Goal: Transaction & Acquisition: Purchase product/service

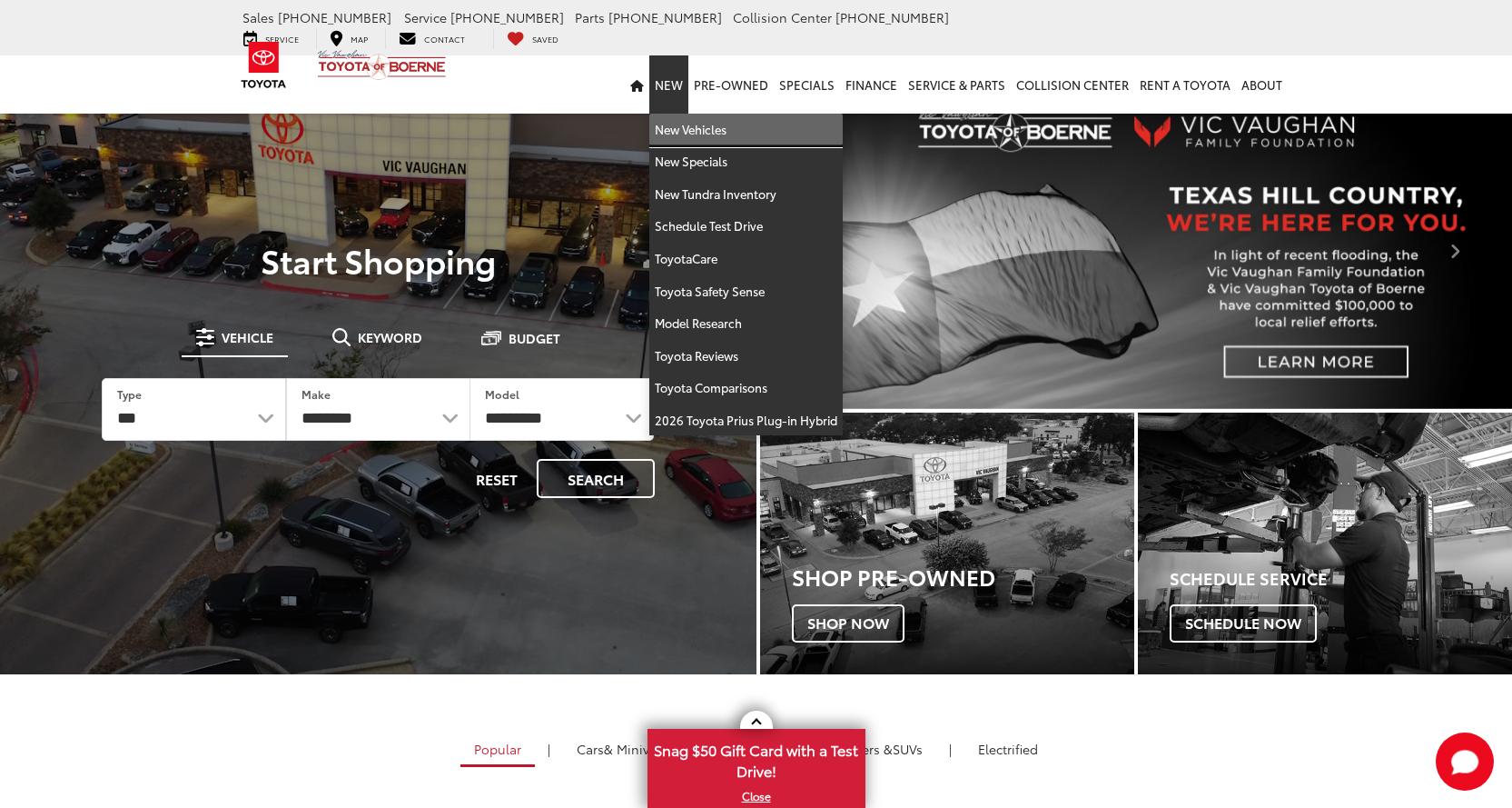
click at [683, 113] on link "New Vehicles" at bounding box center [745, 130] width 193 height 33
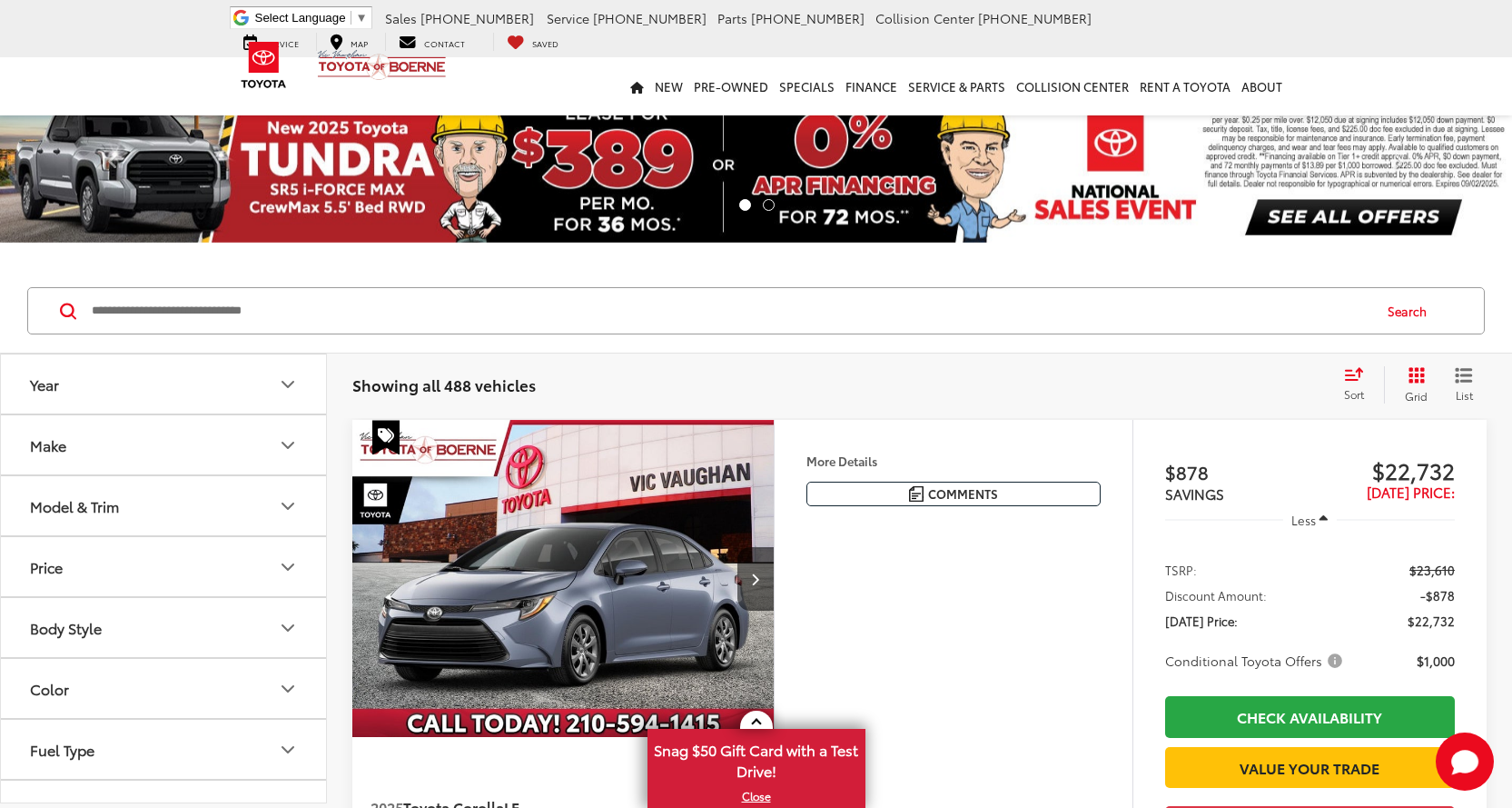
click at [283, 385] on icon "Year" at bounding box center [287, 384] width 22 height 22
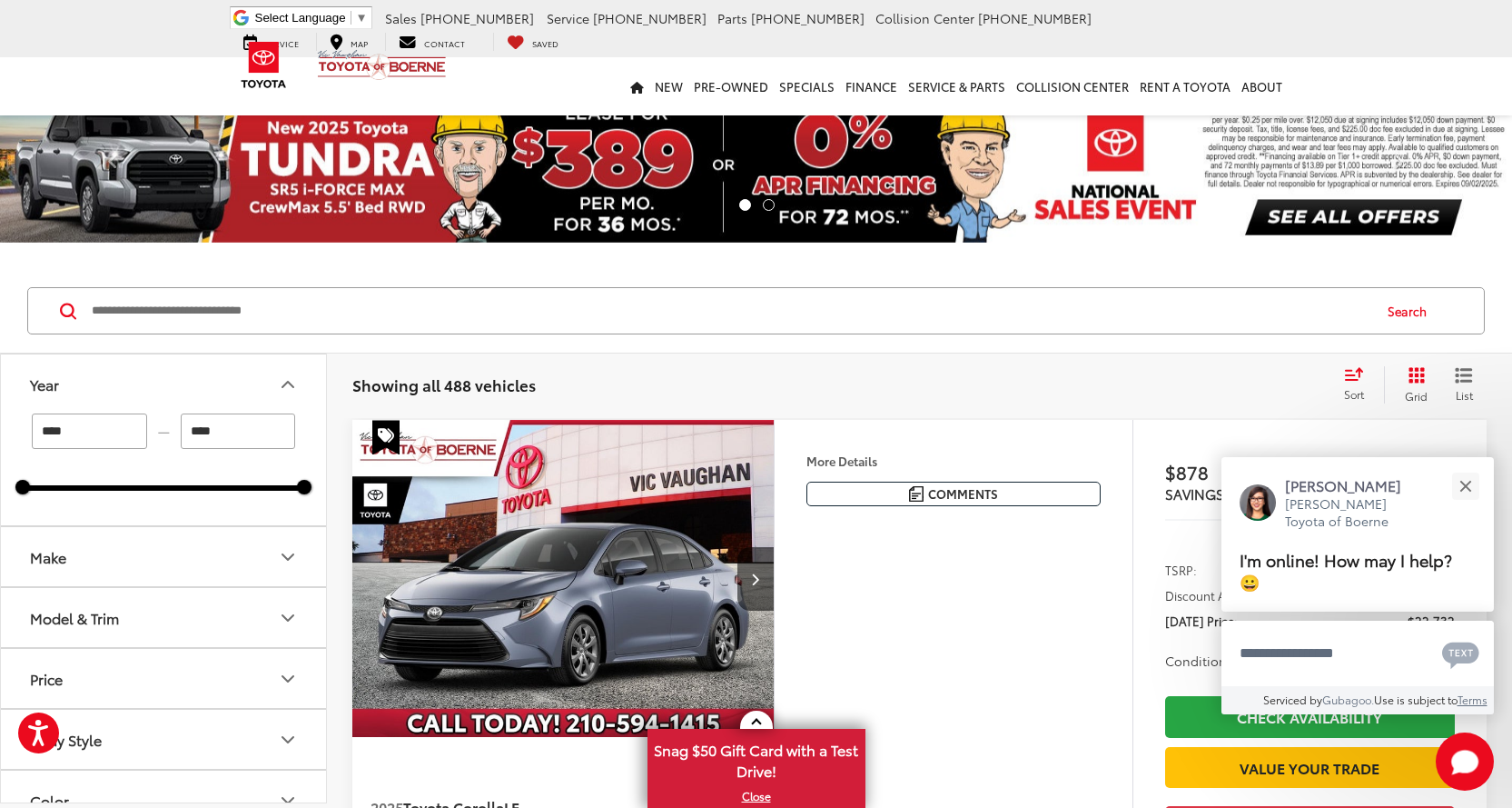
click at [283, 383] on icon "Year" at bounding box center [287, 384] width 22 height 22
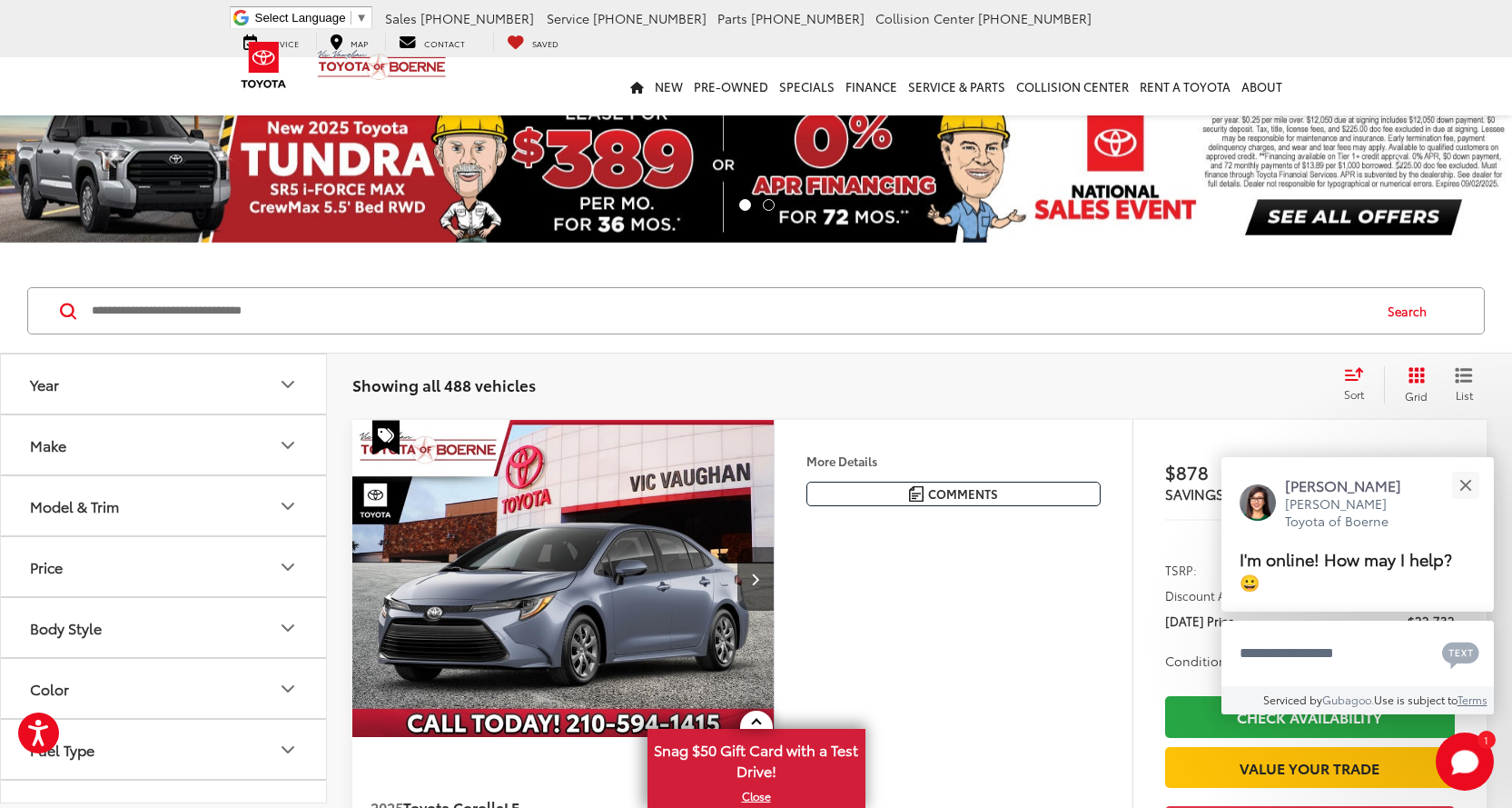
click at [247, 449] on button "Make" at bounding box center [164, 444] width 327 height 59
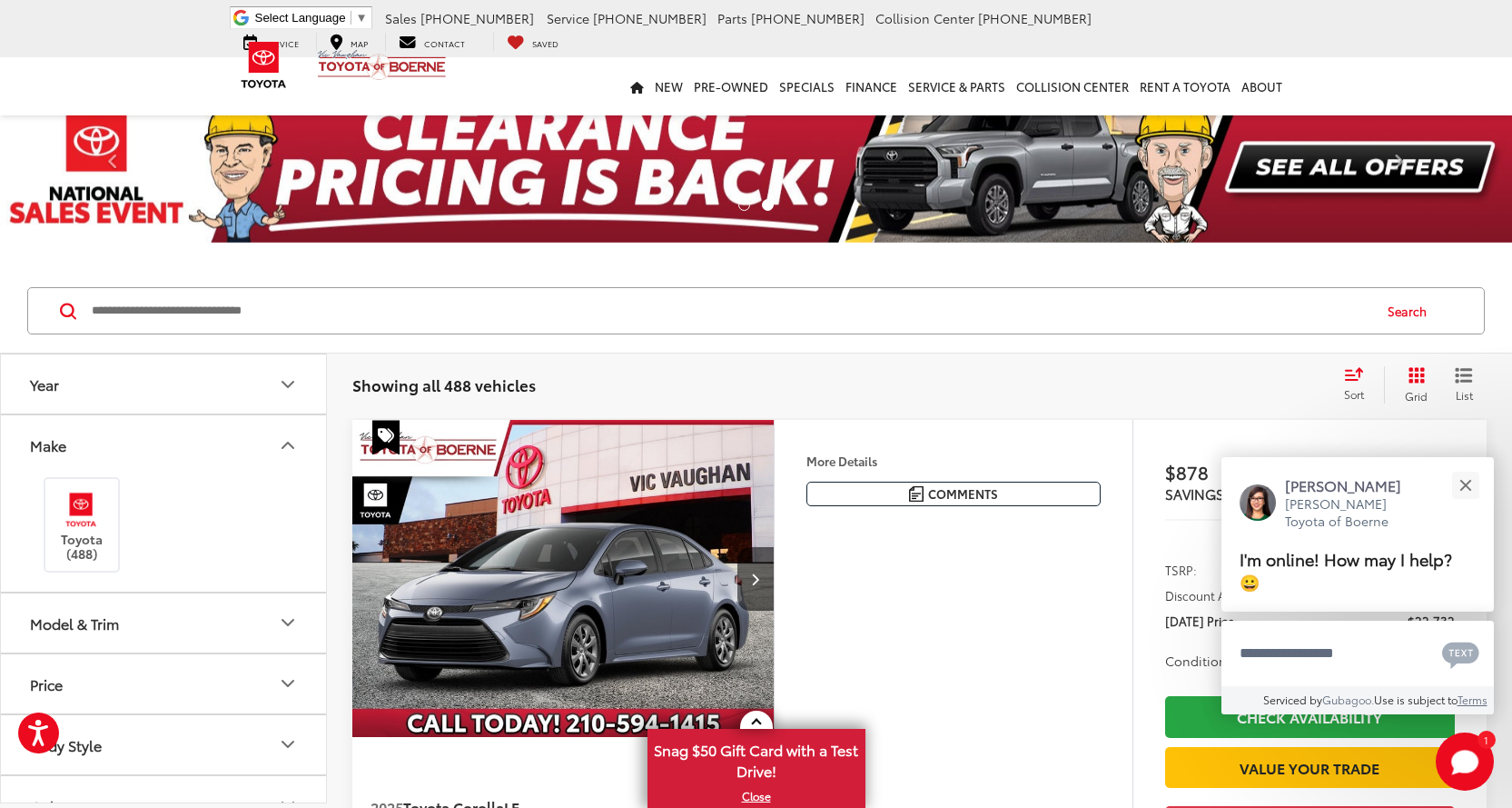
click at [259, 448] on button "Make" at bounding box center [164, 444] width 327 height 59
click at [571, 310] on input "Search by Make, Model, or Keyword" at bounding box center [730, 310] width 1280 height 43
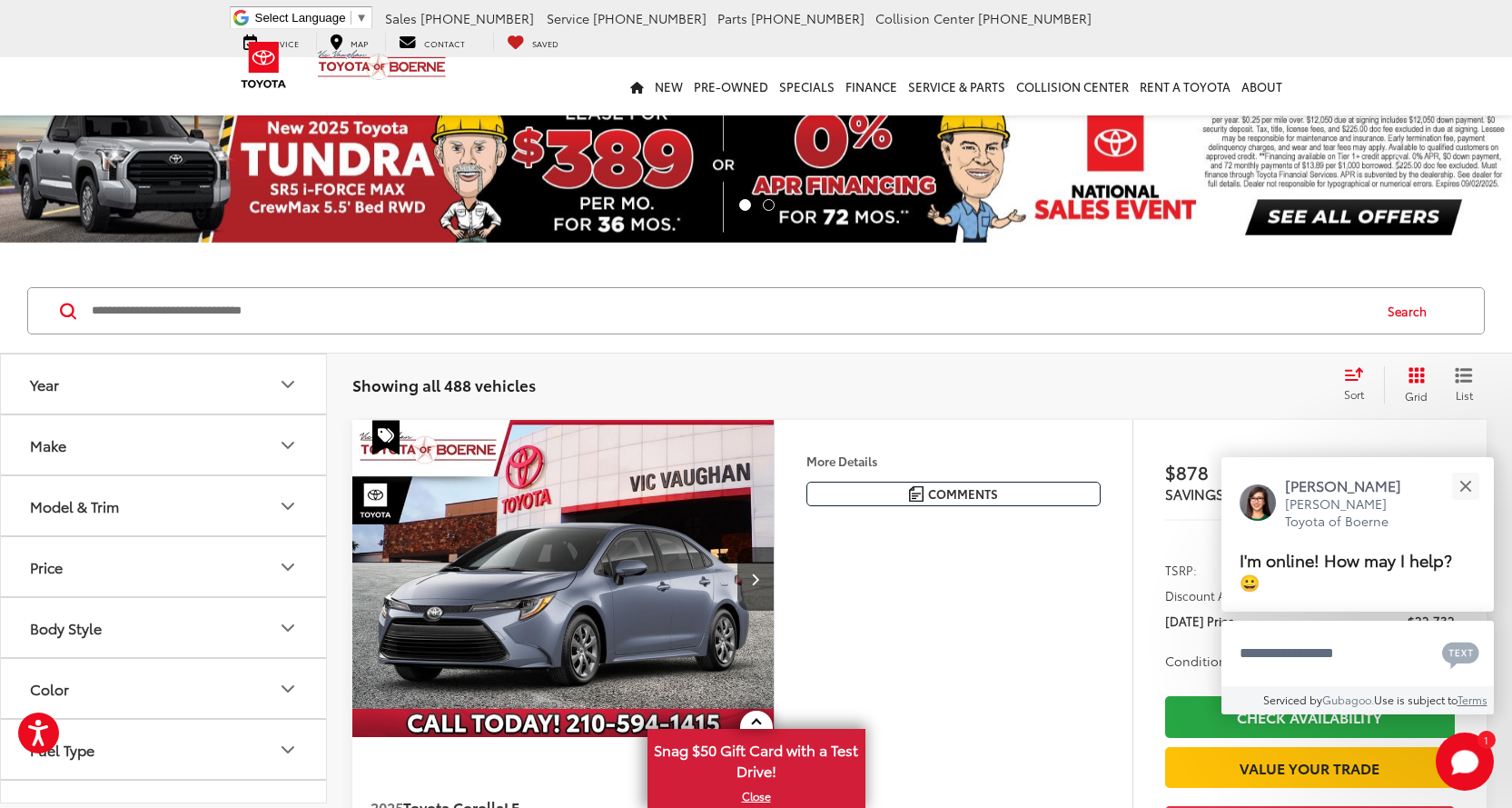
click at [234, 310] on input "Search by Make, Model, or Keyword" at bounding box center [730, 310] width 1280 height 43
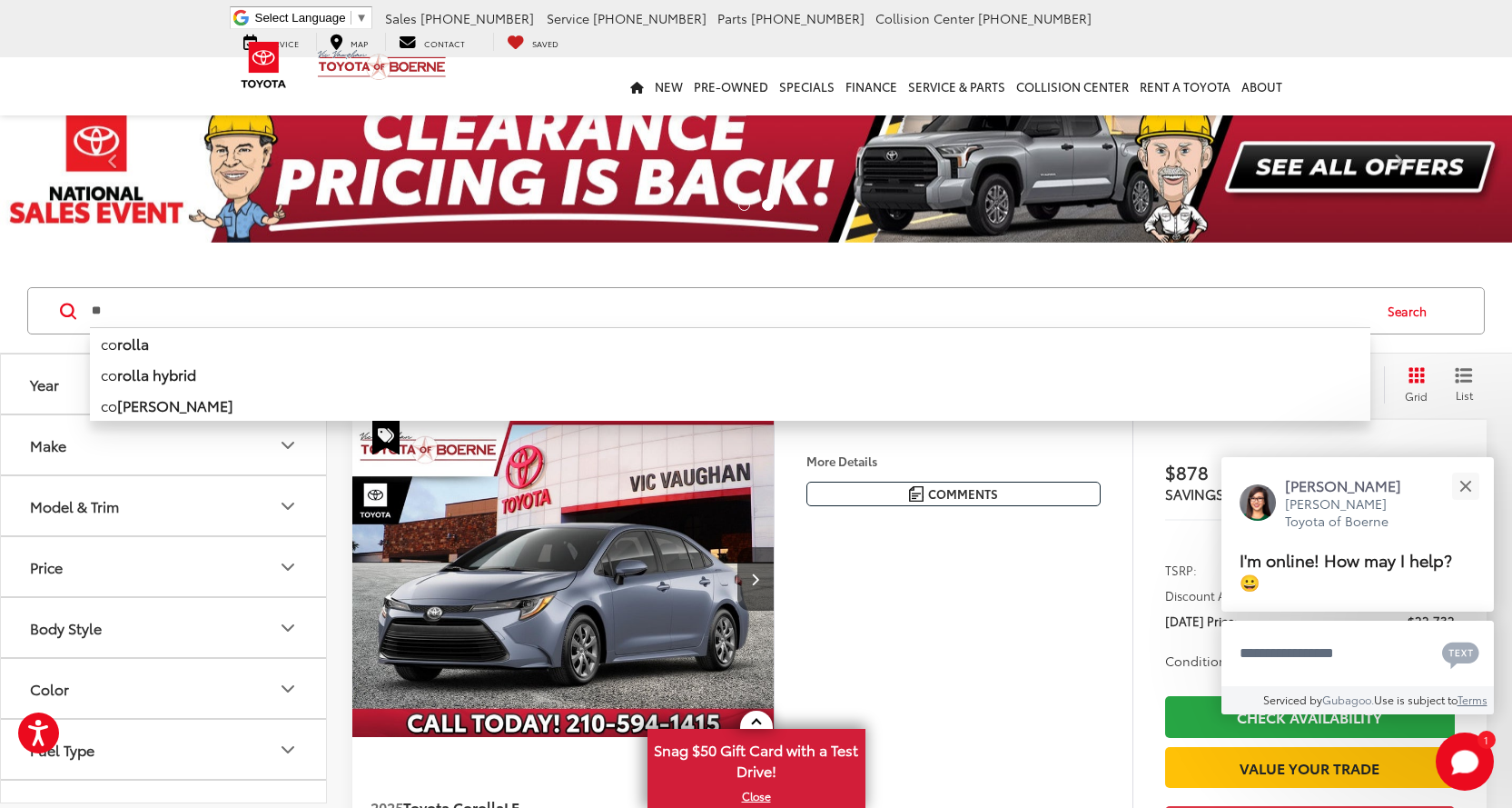
click at [149, 342] on li "co rolla" at bounding box center [730, 342] width 1280 height 32
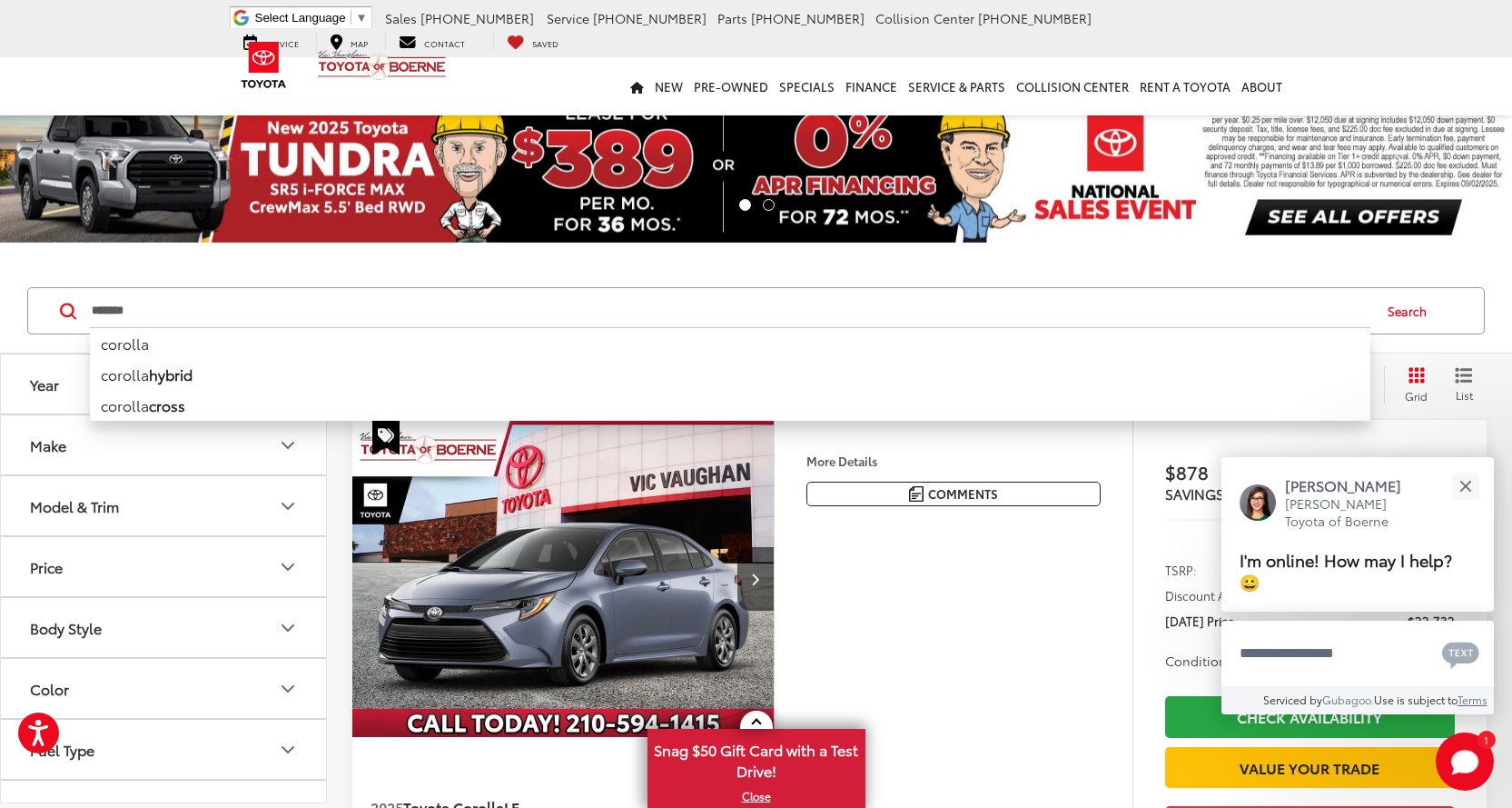
click at [219, 311] on input "*******" at bounding box center [730, 310] width 1280 height 43
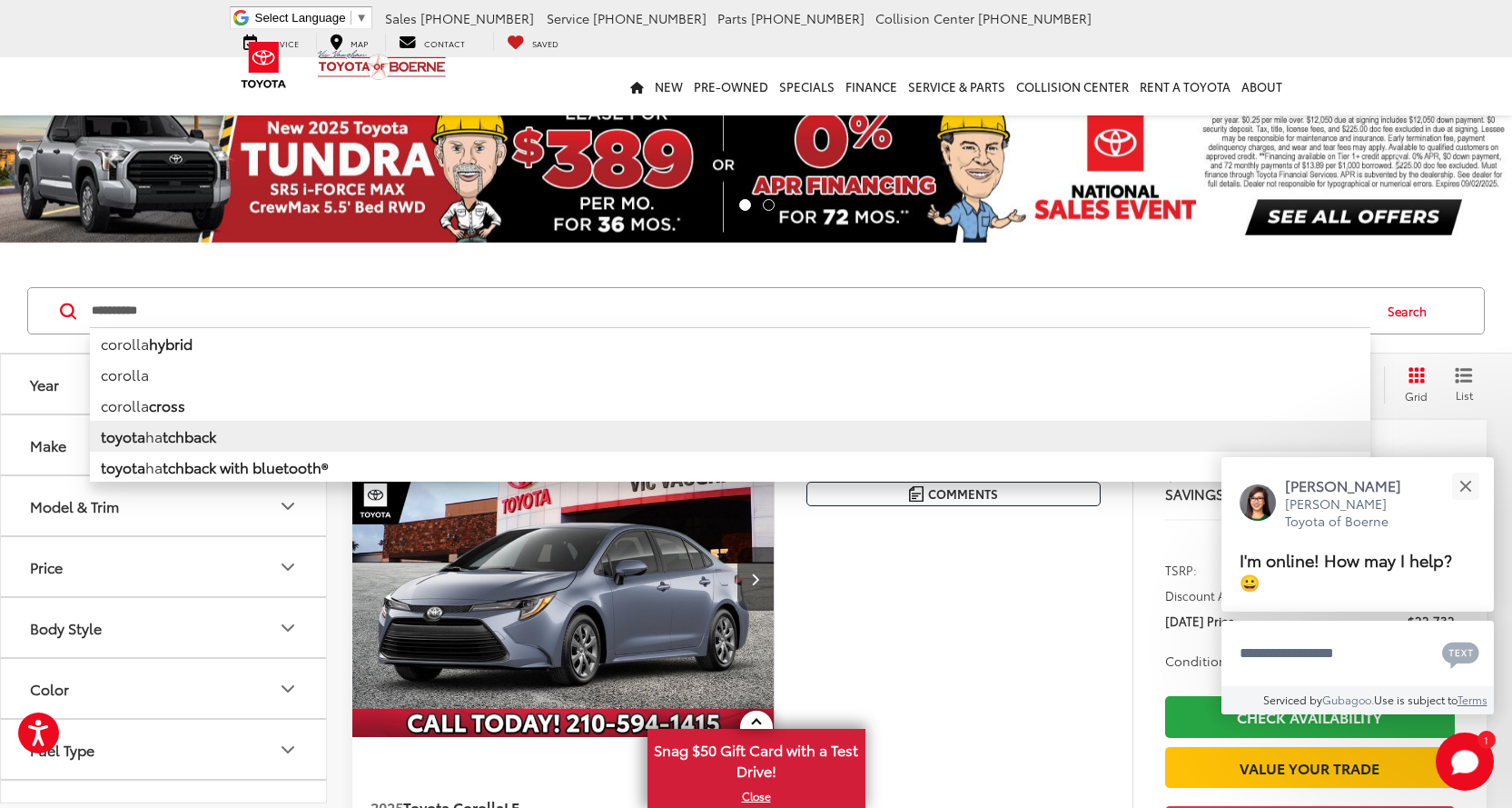
click at [191, 436] on b "tchback" at bounding box center [189, 435] width 54 height 21
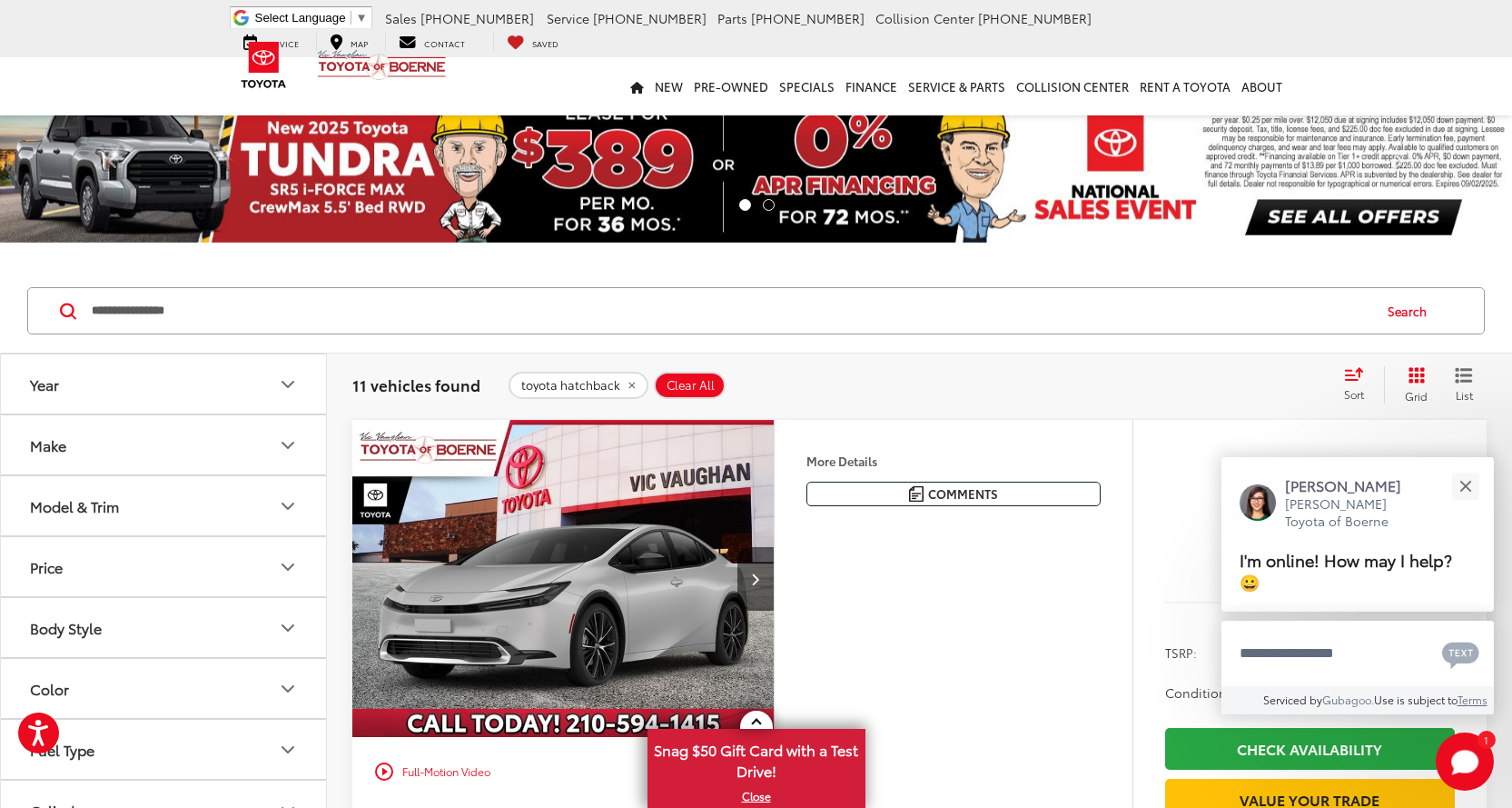
click at [132, 313] on input "**********" at bounding box center [730, 310] width 1280 height 43
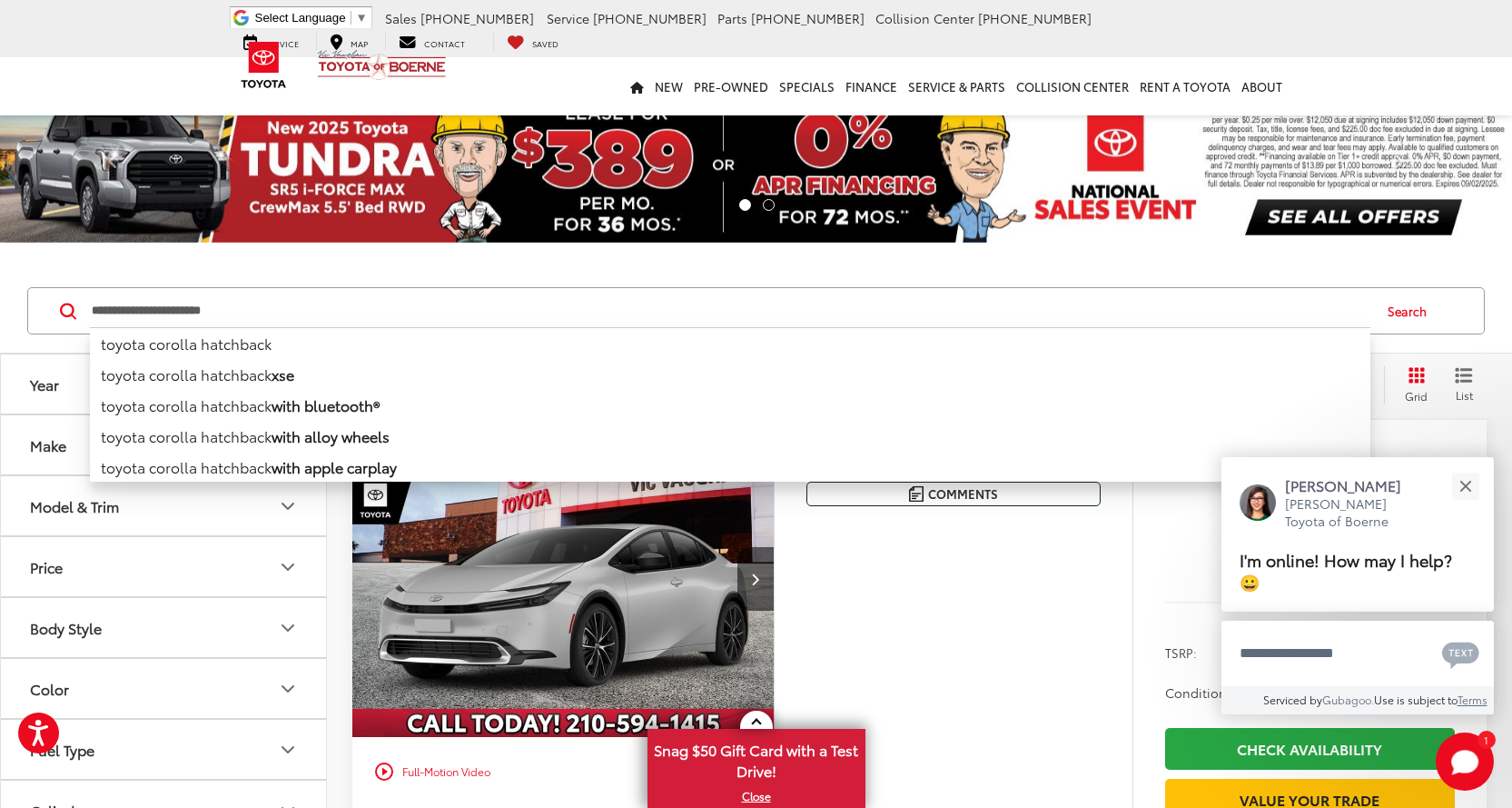
type input "**********"
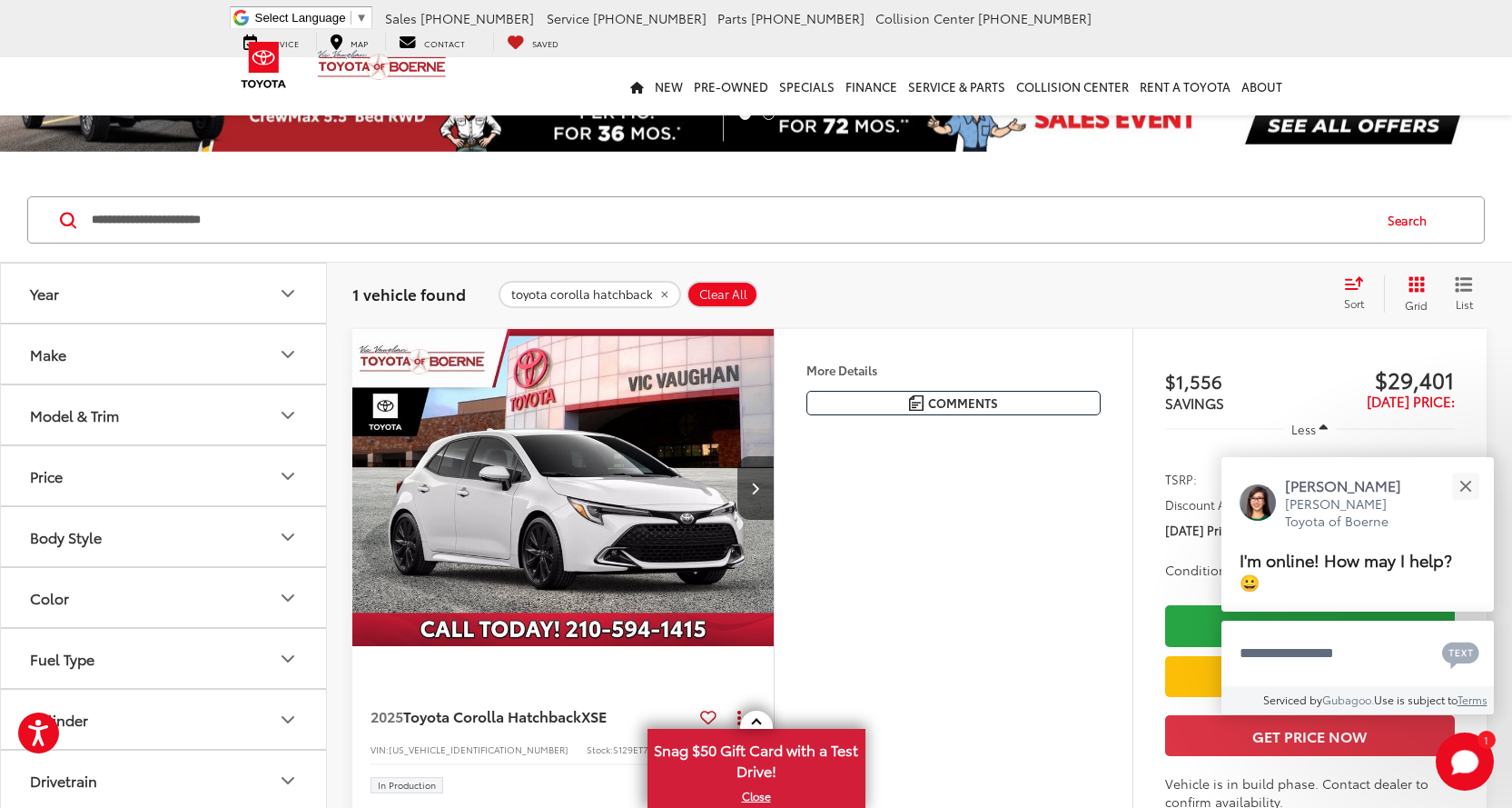
scroll to position [182, 0]
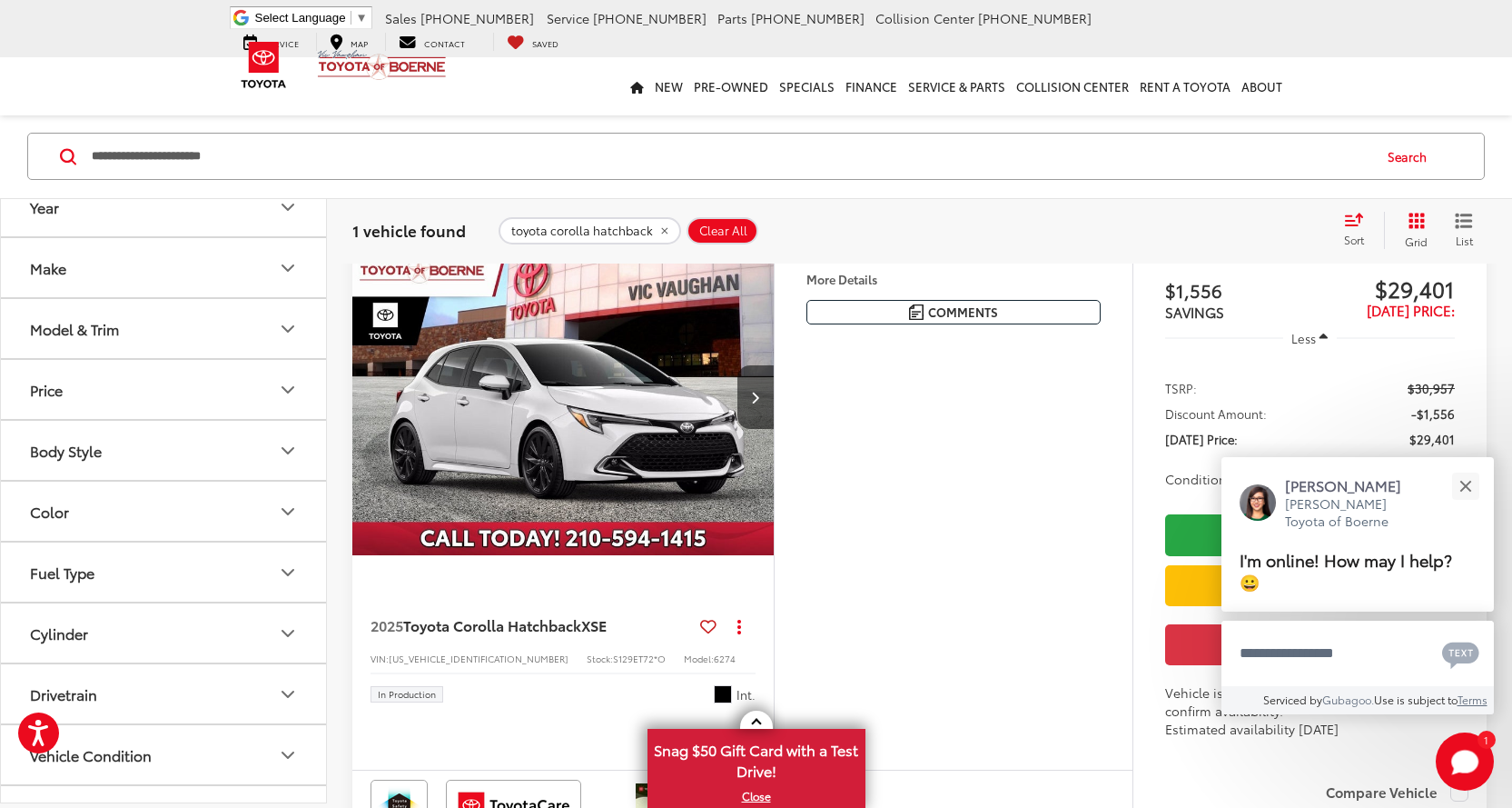
click at [588, 415] on img "2025 Toyota Corolla Hatchback XSE 0" at bounding box center [564, 397] width 425 height 318
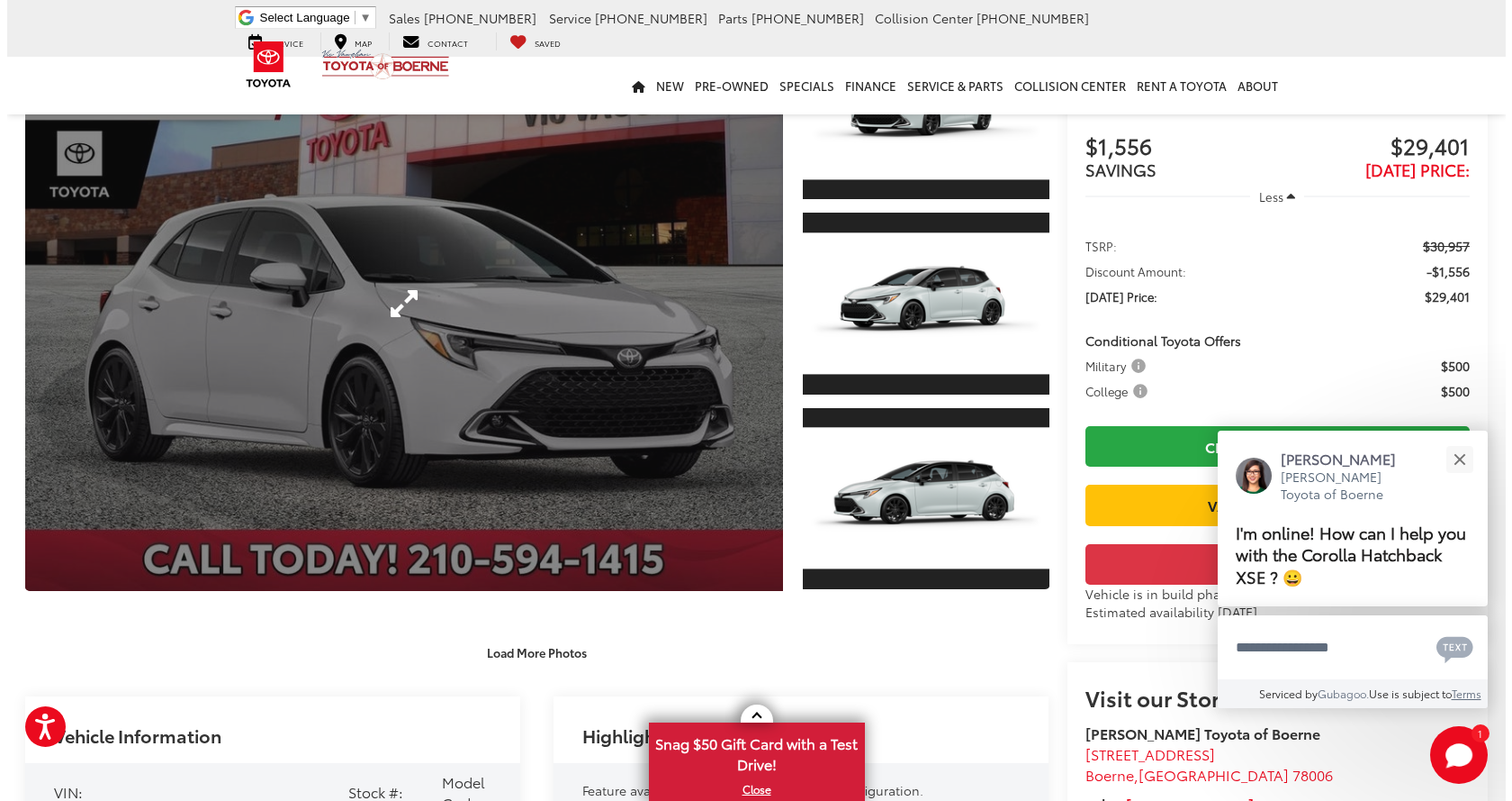
scroll to position [180, 0]
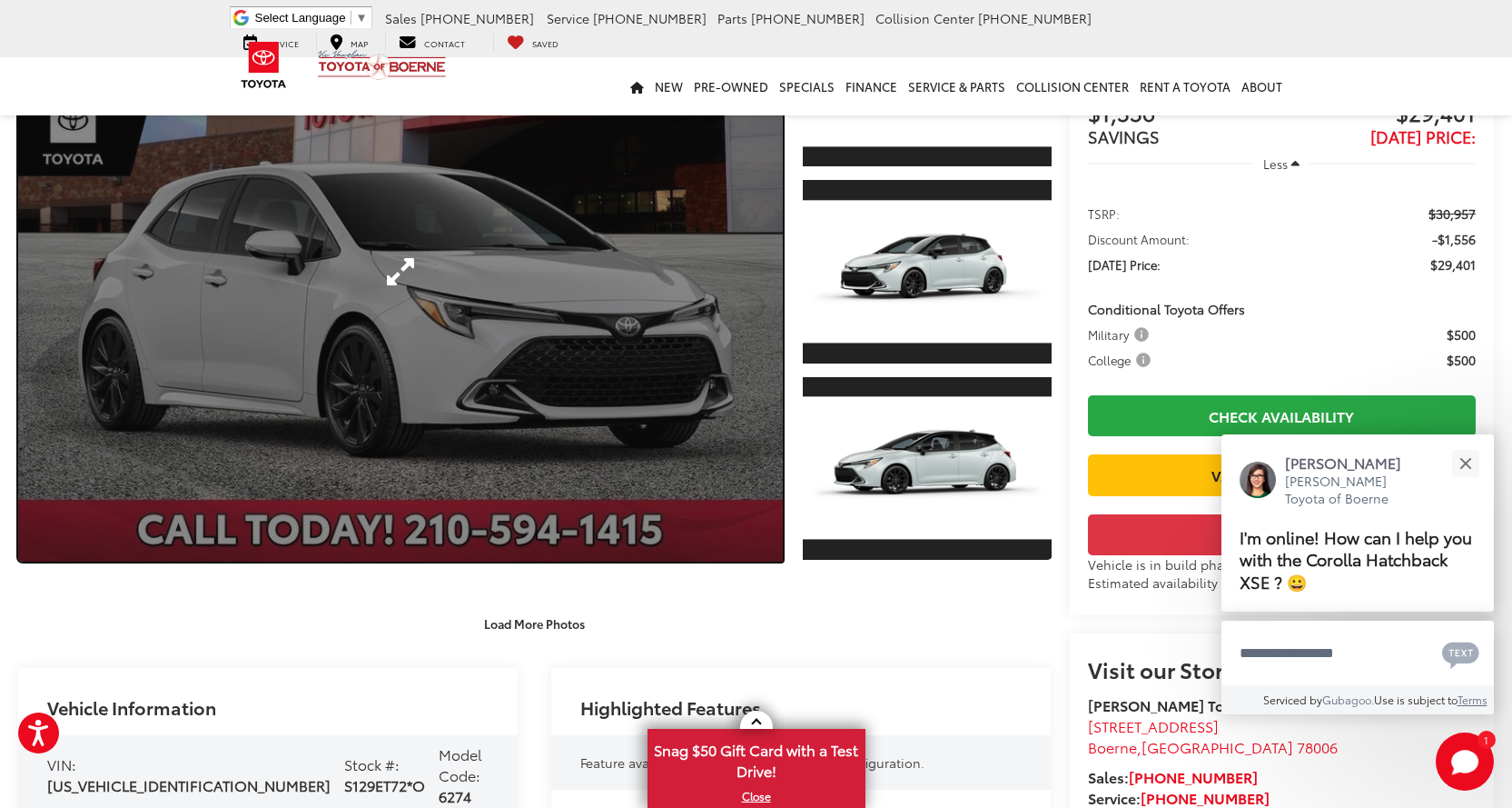
click at [583, 386] on link "Expand Photo 0" at bounding box center [401, 271] width 765 height 579
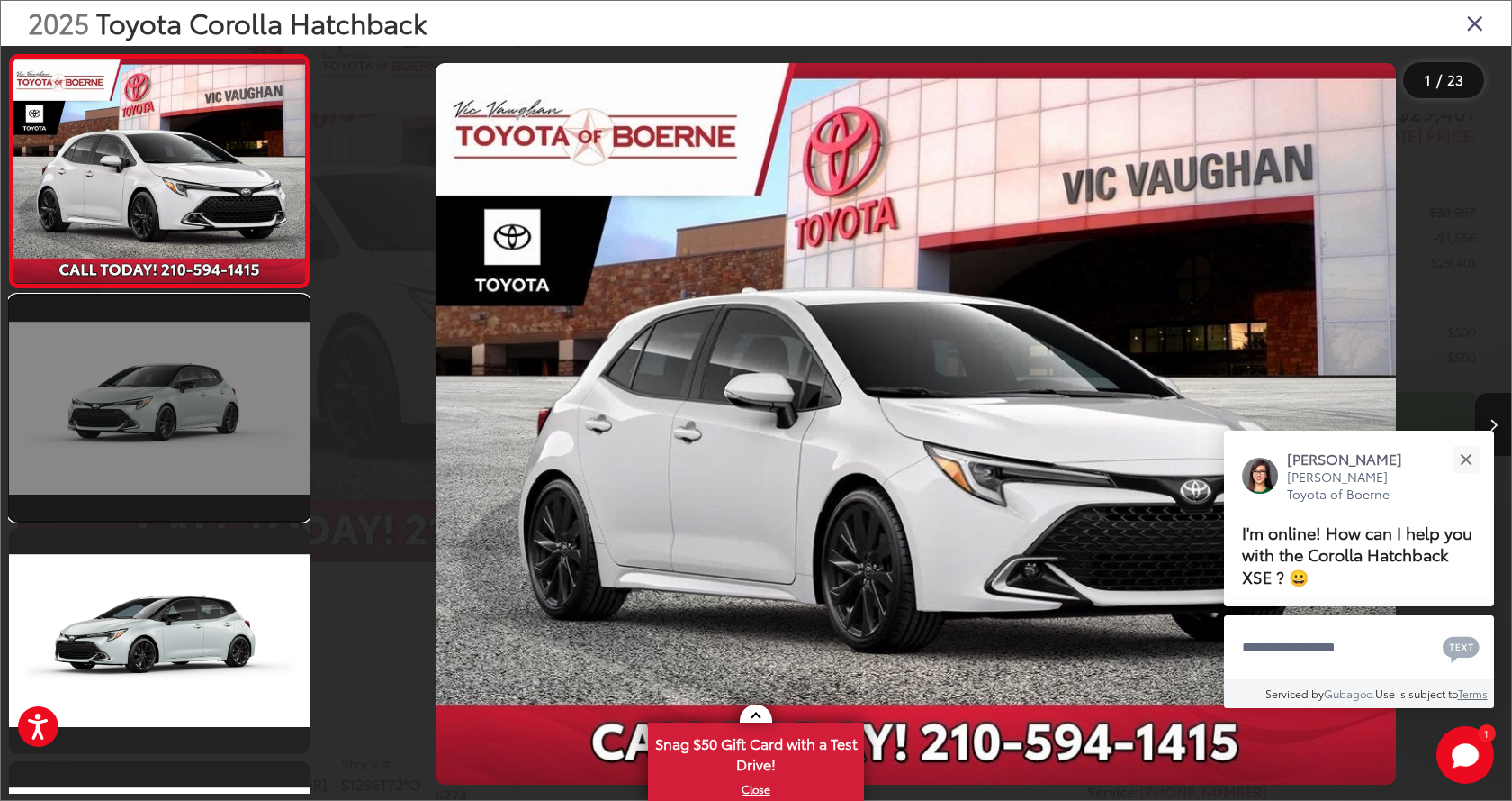
click at [140, 418] on link at bounding box center [159, 408] width 301 height 225
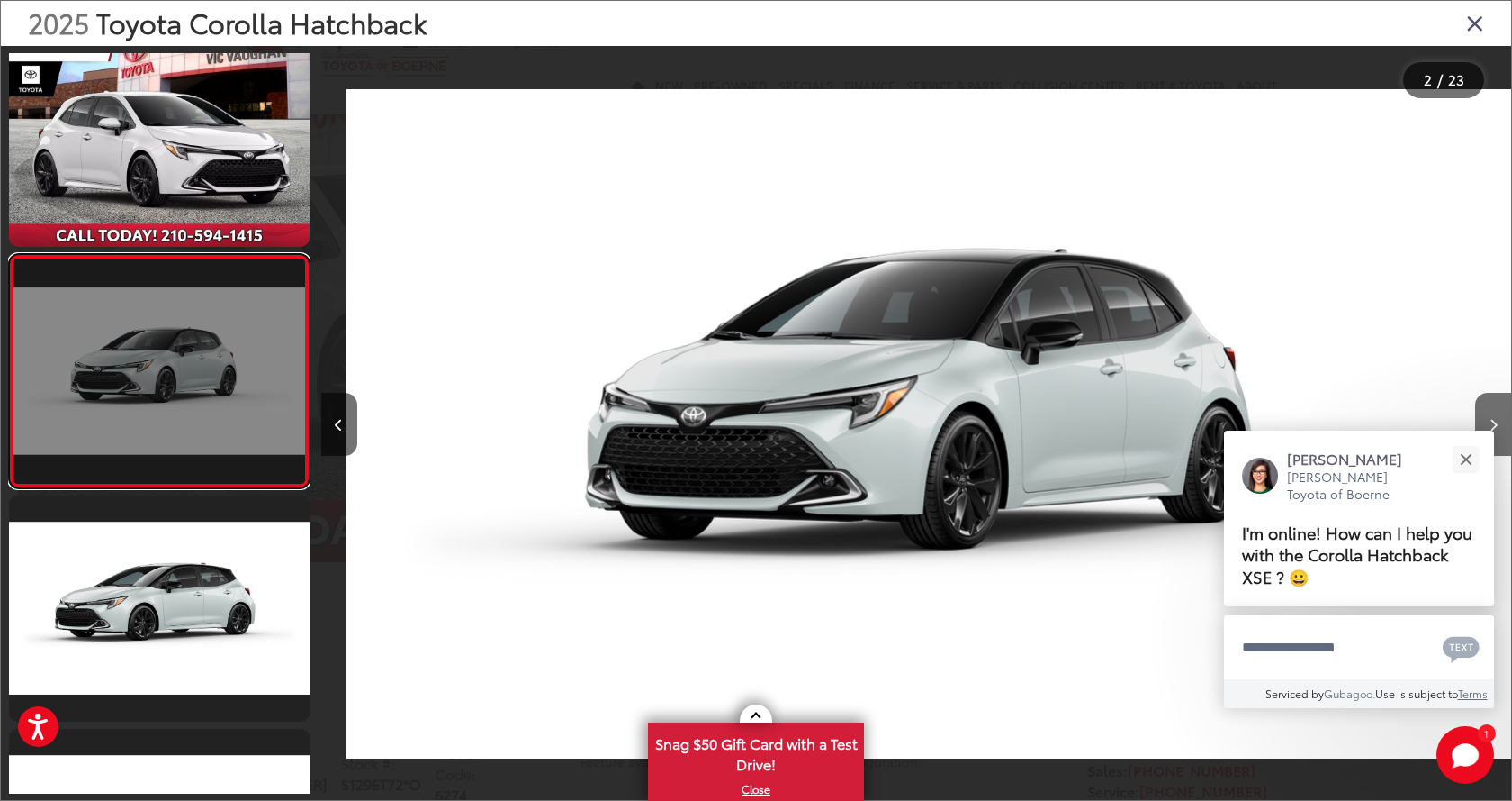
scroll to position [0, 1190]
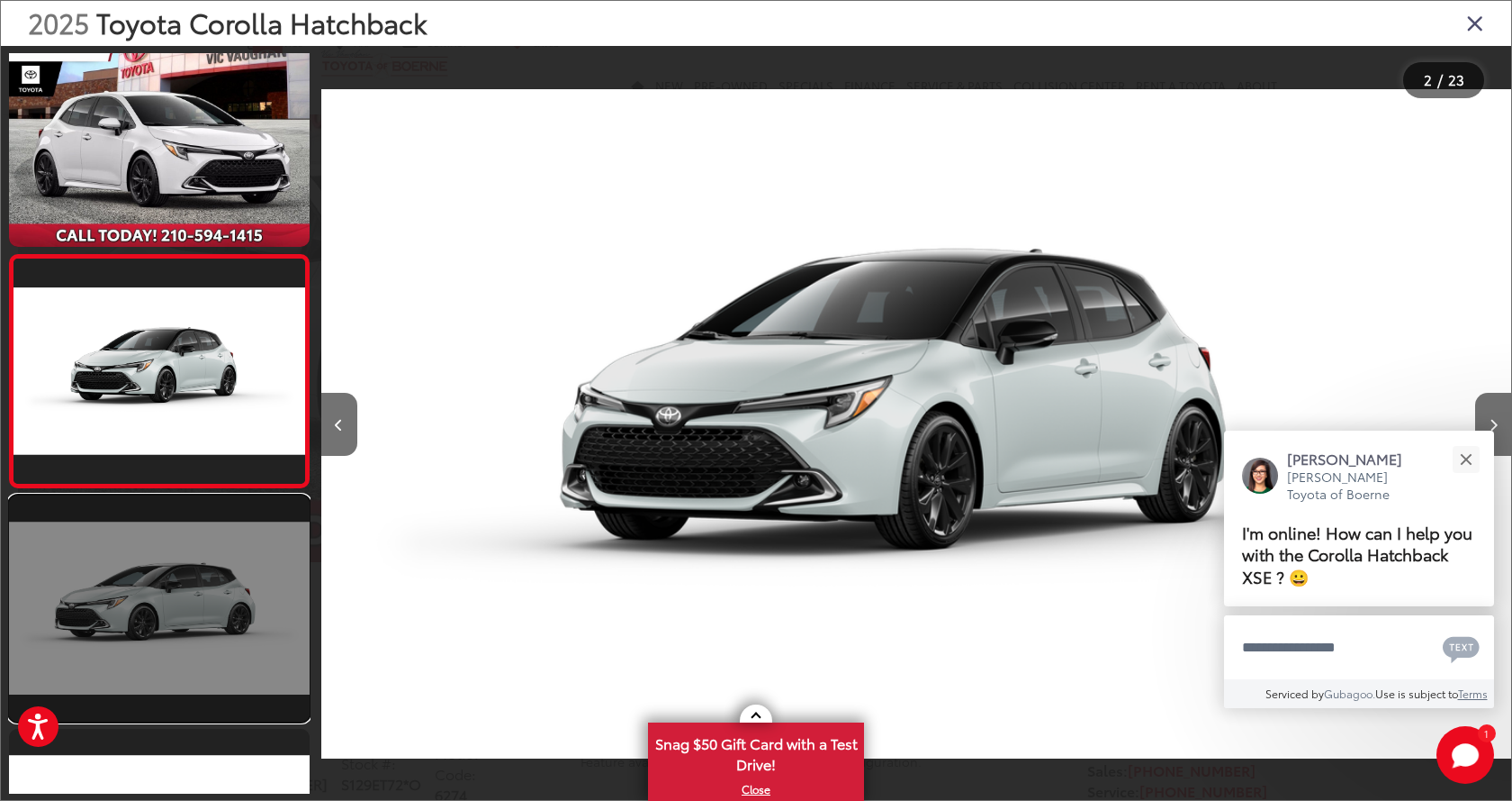
click at [165, 571] on link at bounding box center [159, 608] width 301 height 225
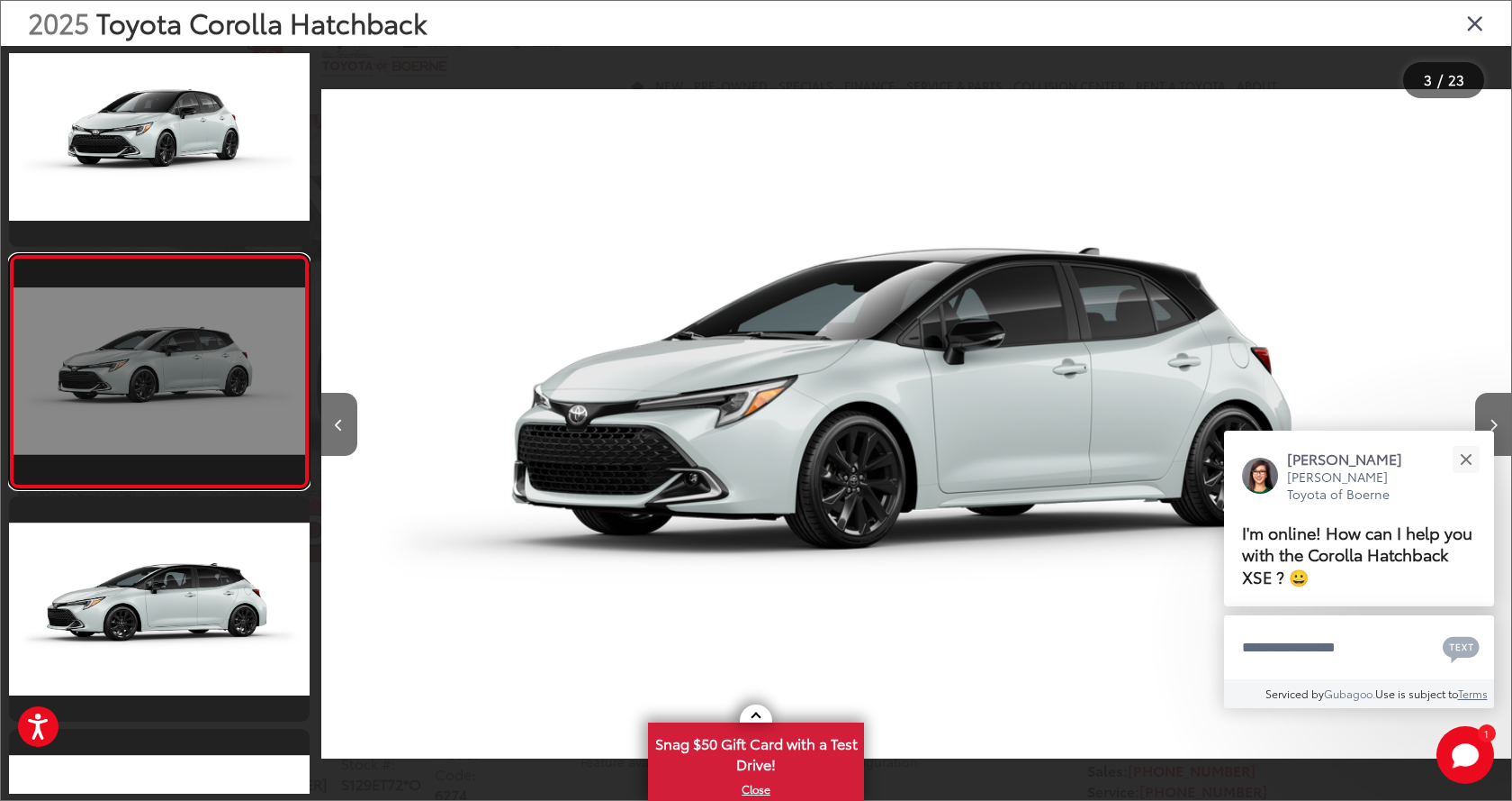
scroll to position [0, 2381]
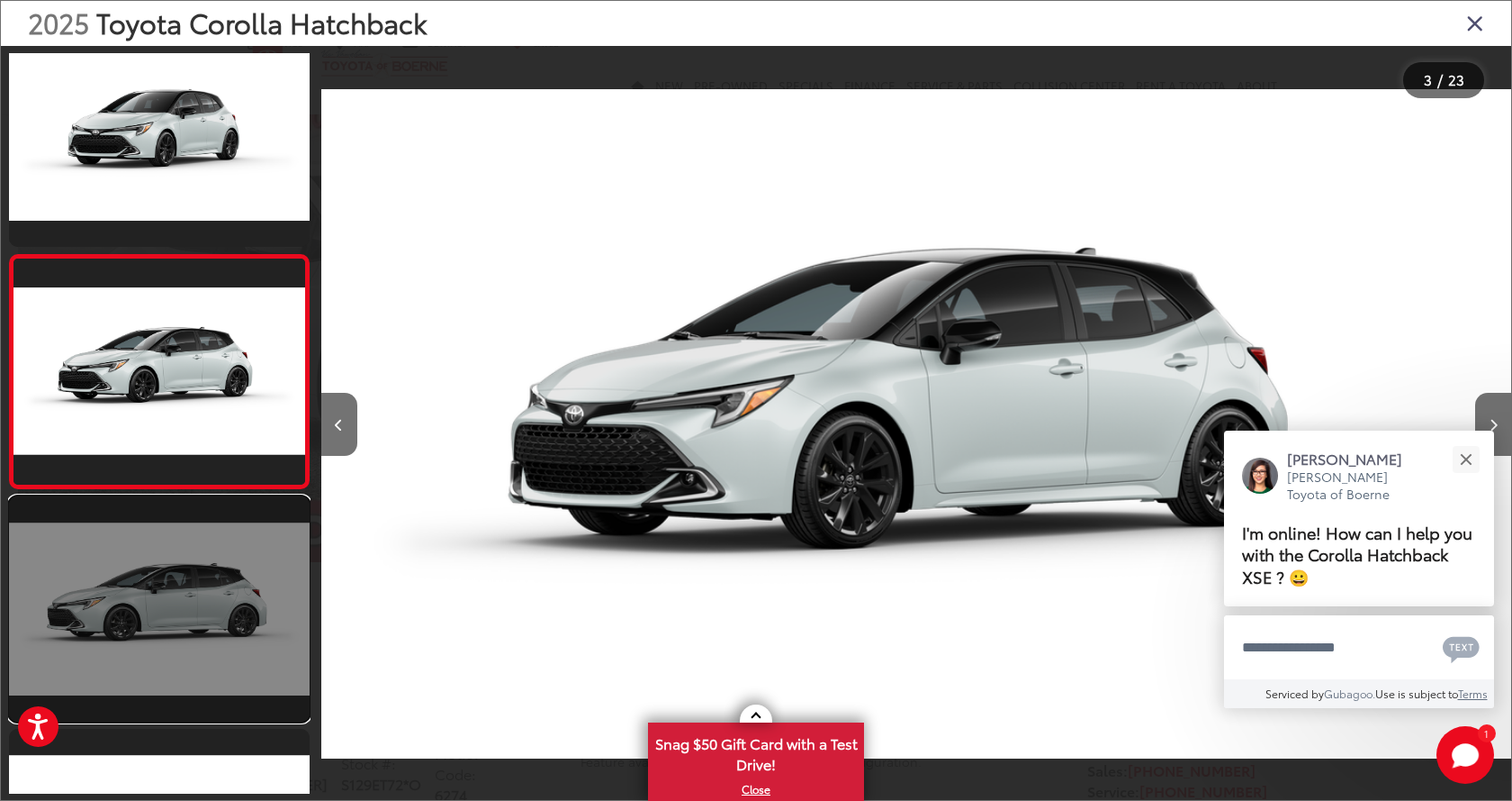
click at [171, 636] on link at bounding box center [159, 609] width 301 height 225
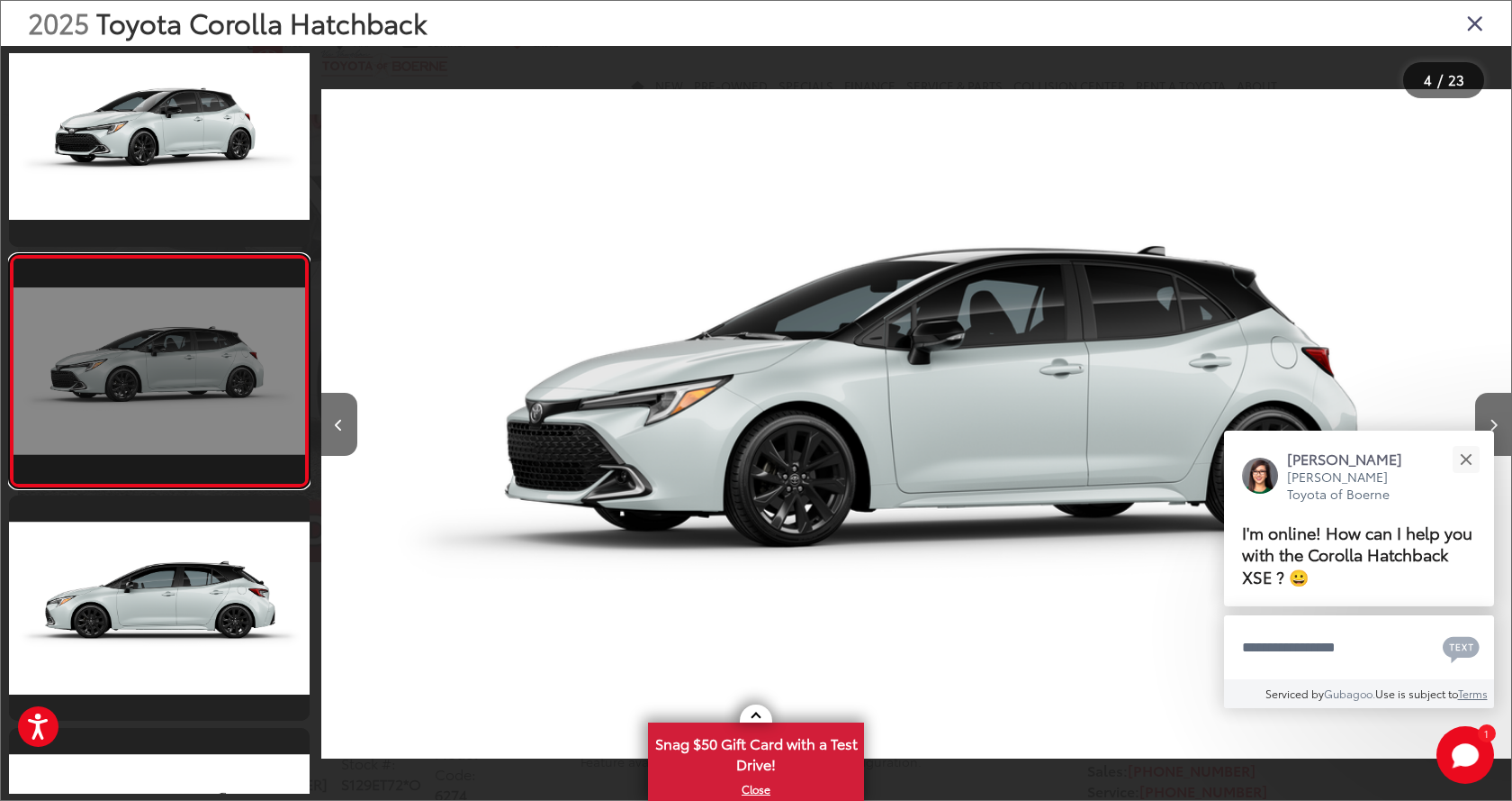
scroll to position [0, 3571]
